Goal: Navigation & Orientation: Find specific page/section

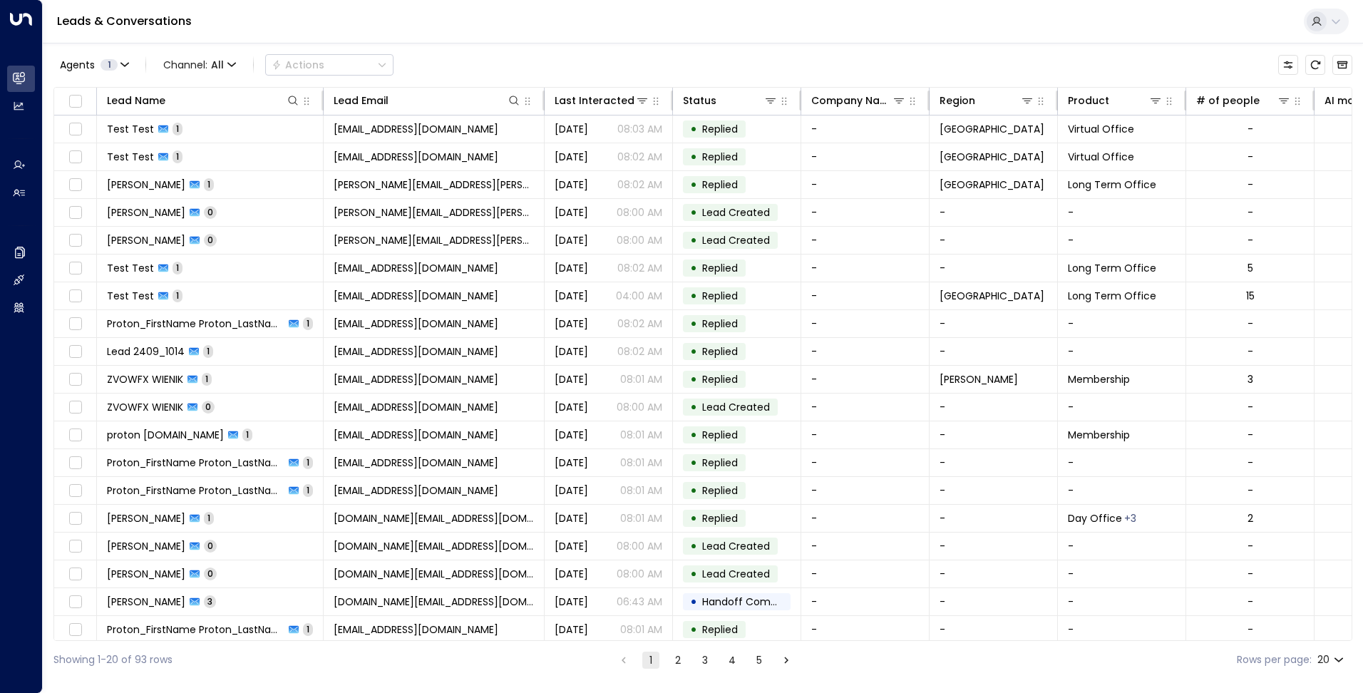
click at [1339, 17] on icon at bounding box center [1335, 21] width 11 height 11
click at [1205, 111] on li "View profile" at bounding box center [1226, 113] width 225 height 24
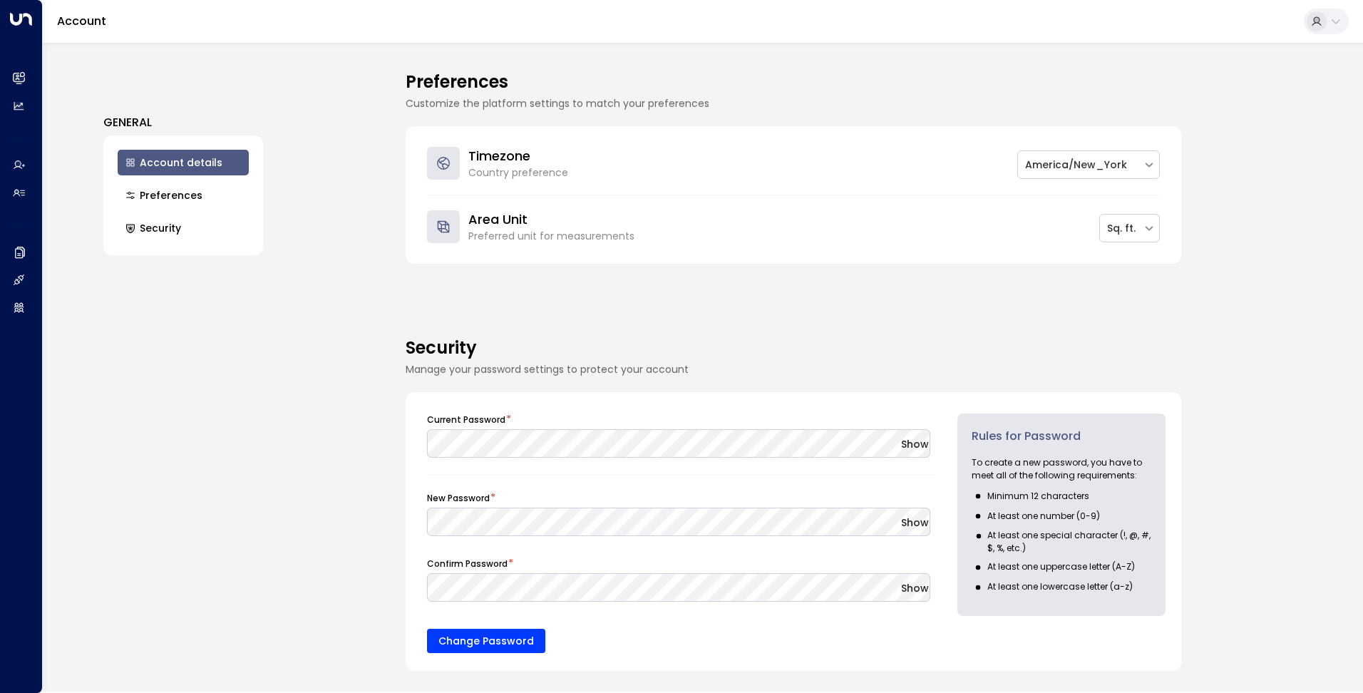
scroll to position [457, 0]
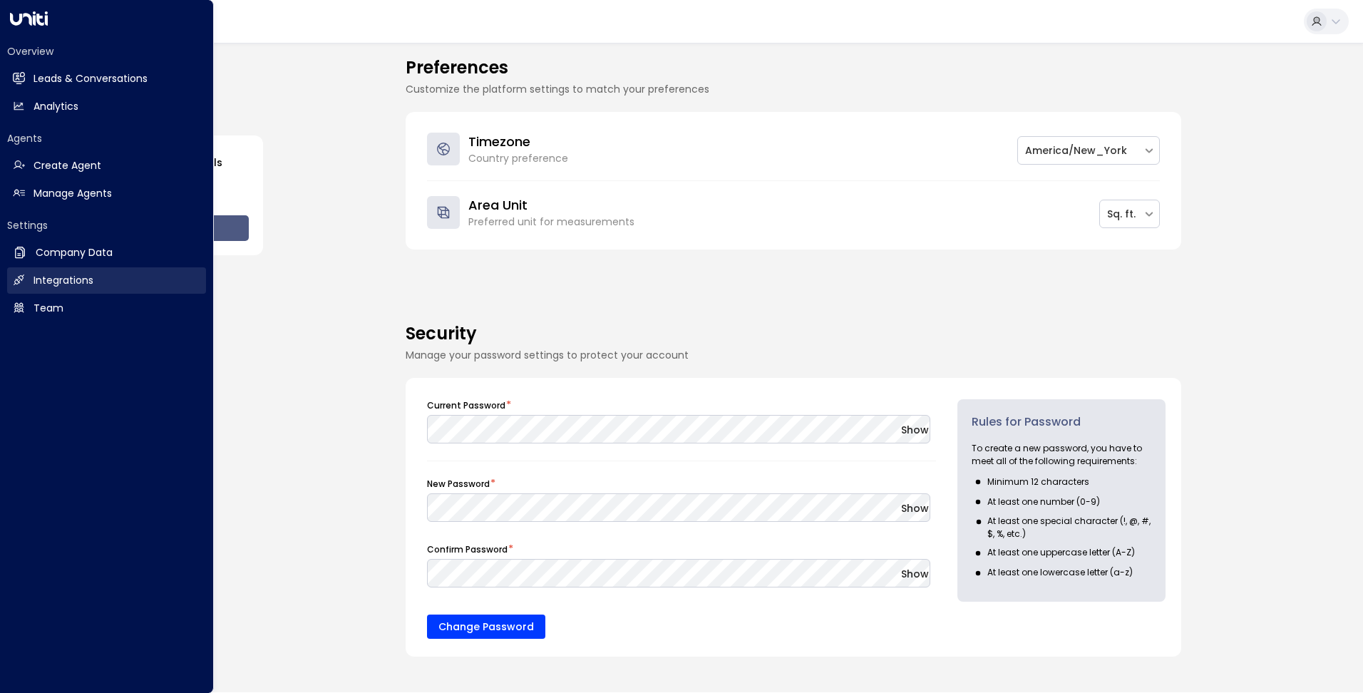
click at [35, 269] on link "Integrations Integrations" at bounding box center [106, 280] width 199 height 26
